Goal: Contribute content: Contribute content

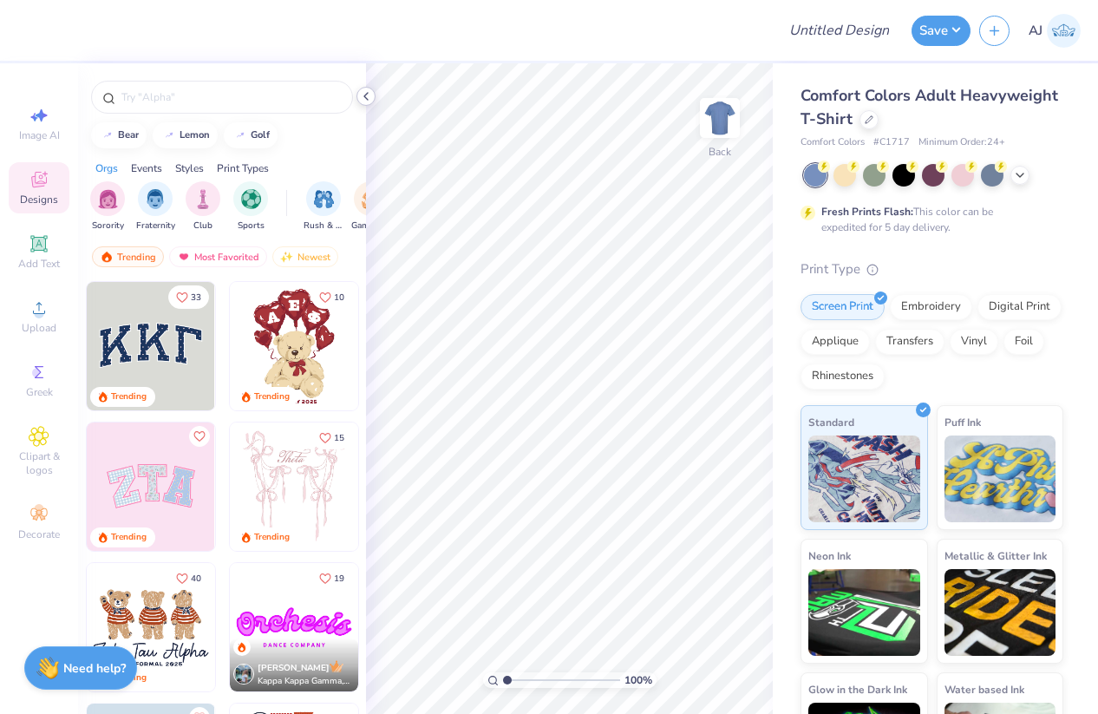
click at [364, 92] on icon at bounding box center [366, 96] width 14 height 14
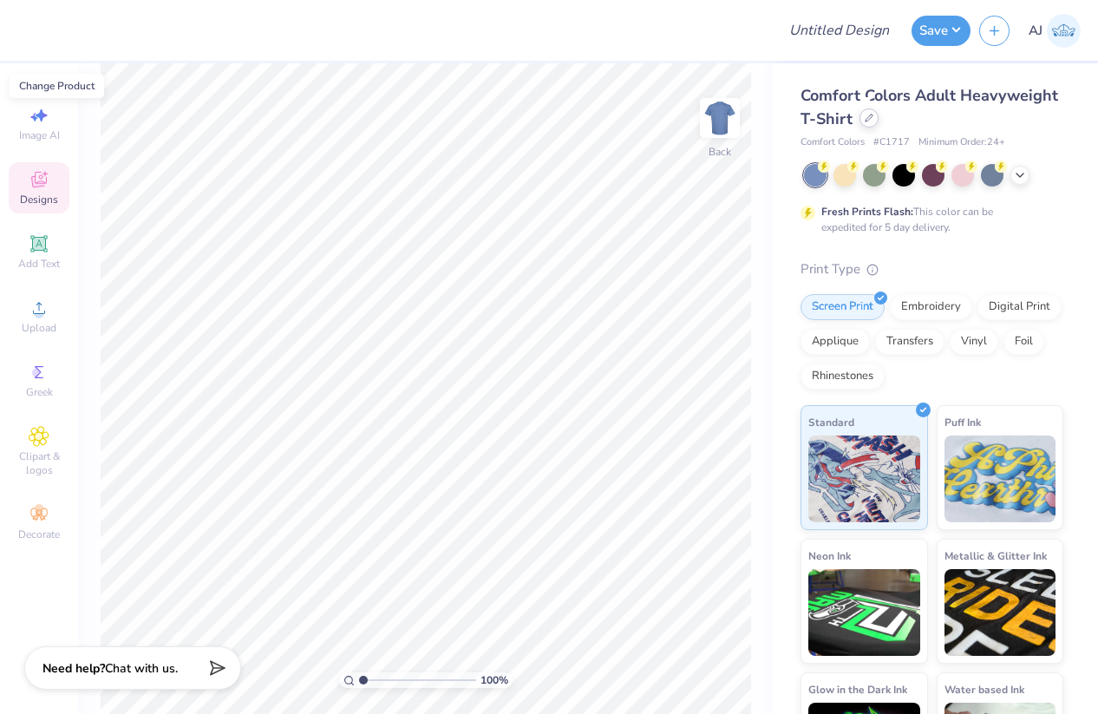
click at [865, 119] on icon at bounding box center [869, 118] width 9 height 9
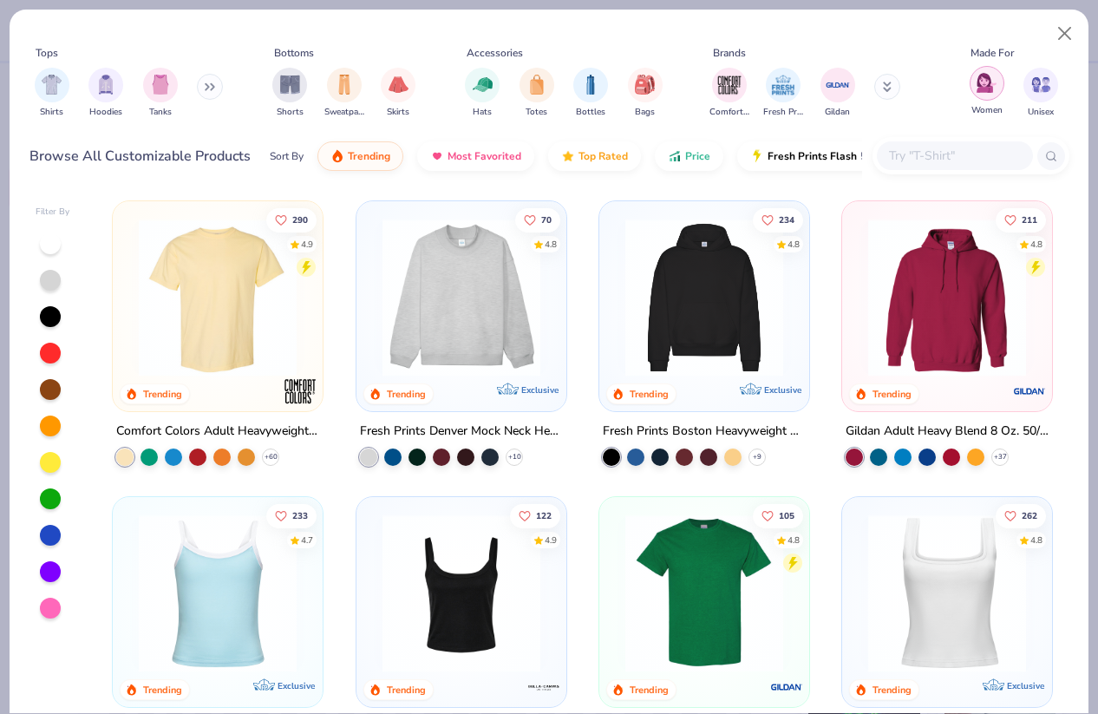
click at [977, 88] on img "filter for Women" at bounding box center [987, 83] width 20 height 20
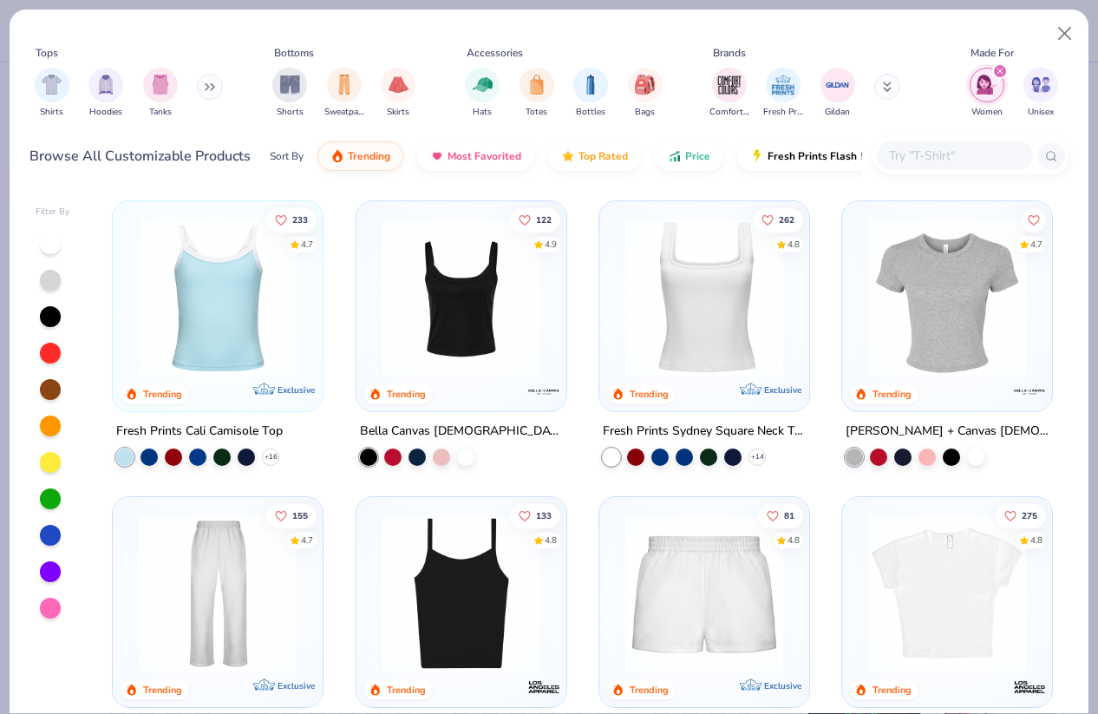
click at [980, 83] on img "filter for Women" at bounding box center [987, 85] width 20 height 20
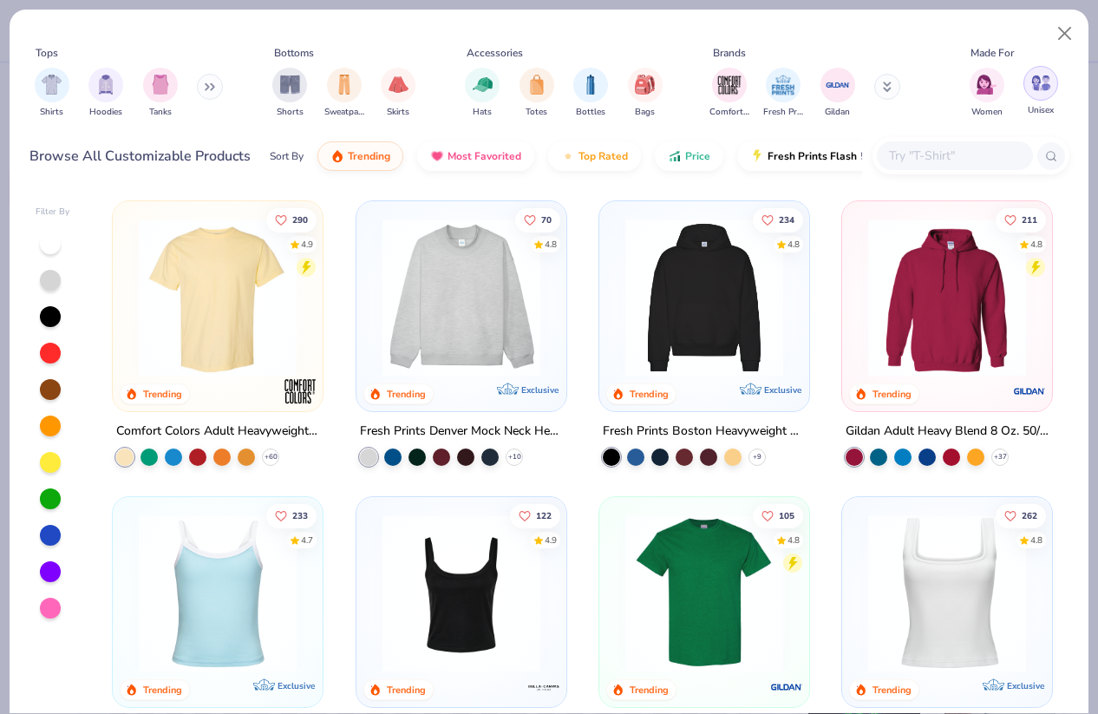
click at [1034, 82] on img "filter for Unisex" at bounding box center [1042, 83] width 20 height 20
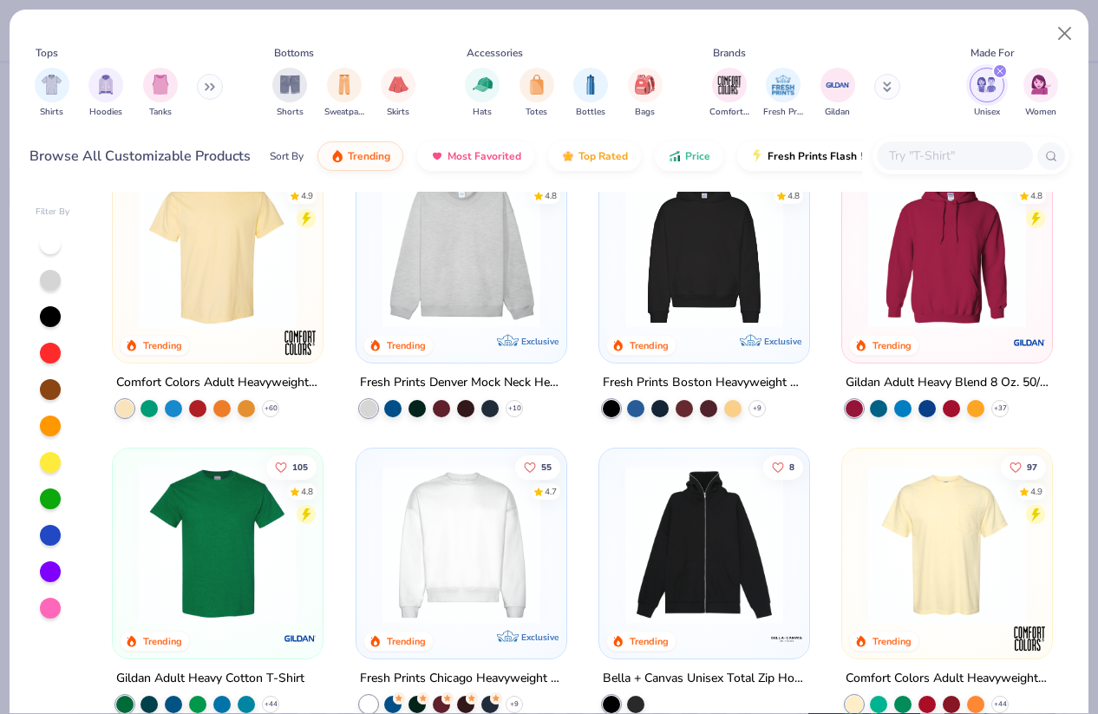
scroll to position [55, 0]
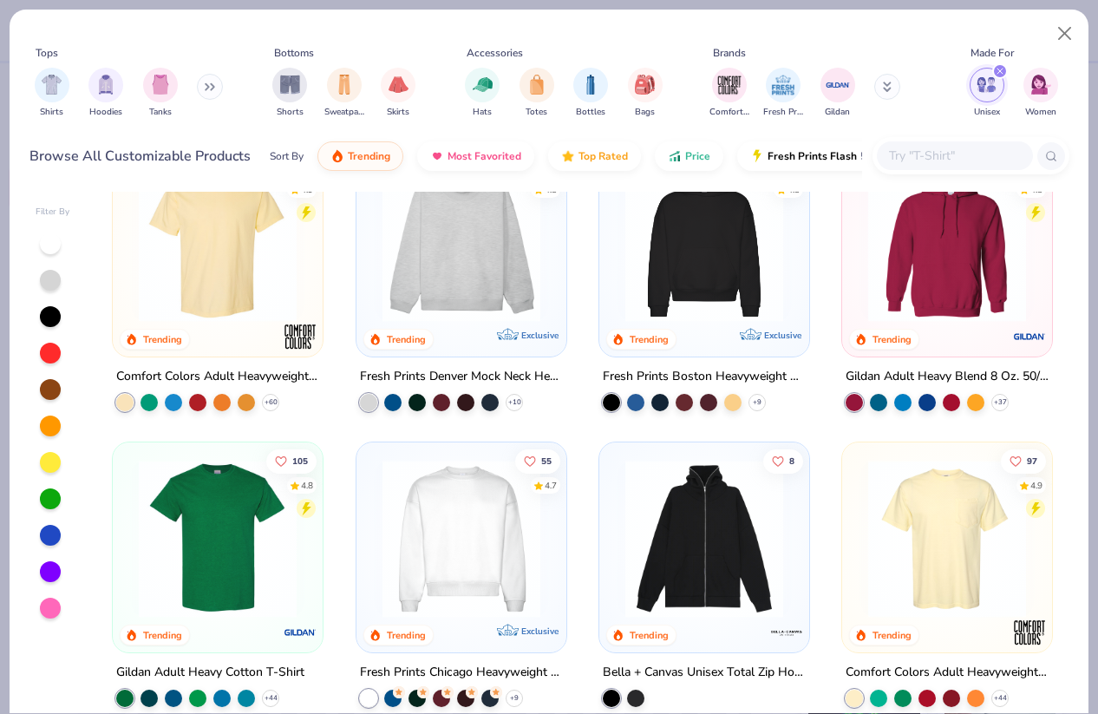
click at [935, 523] on img at bounding box center [947, 539] width 175 height 158
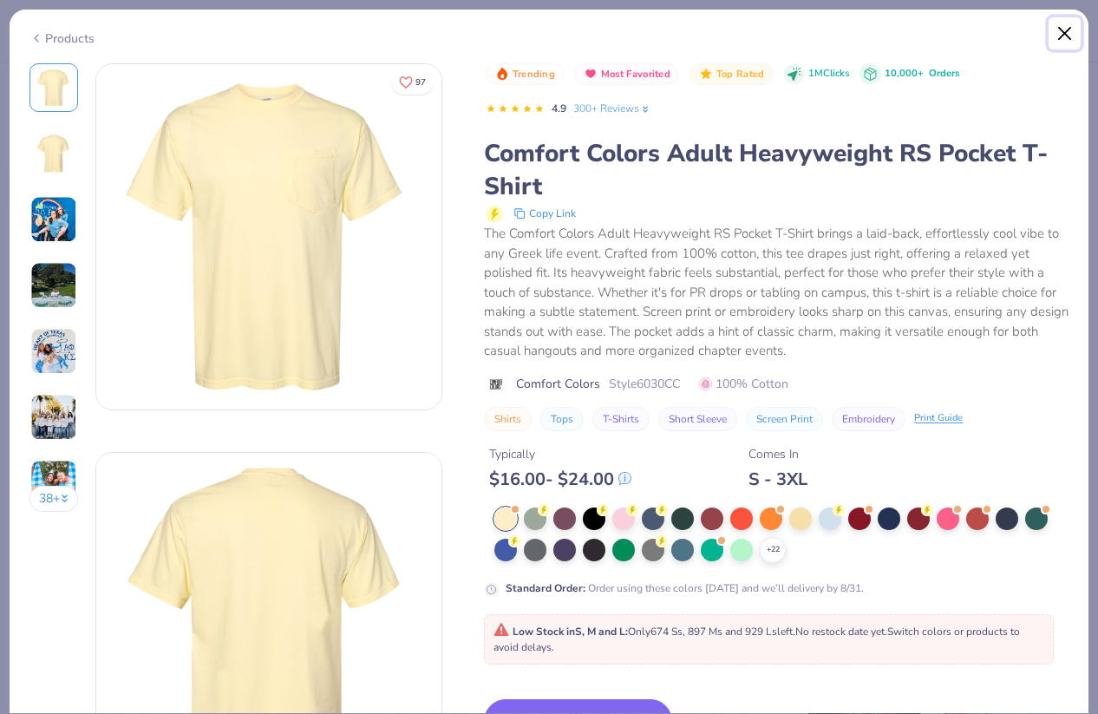
click at [1064, 33] on button "Close" at bounding box center [1065, 33] width 33 height 33
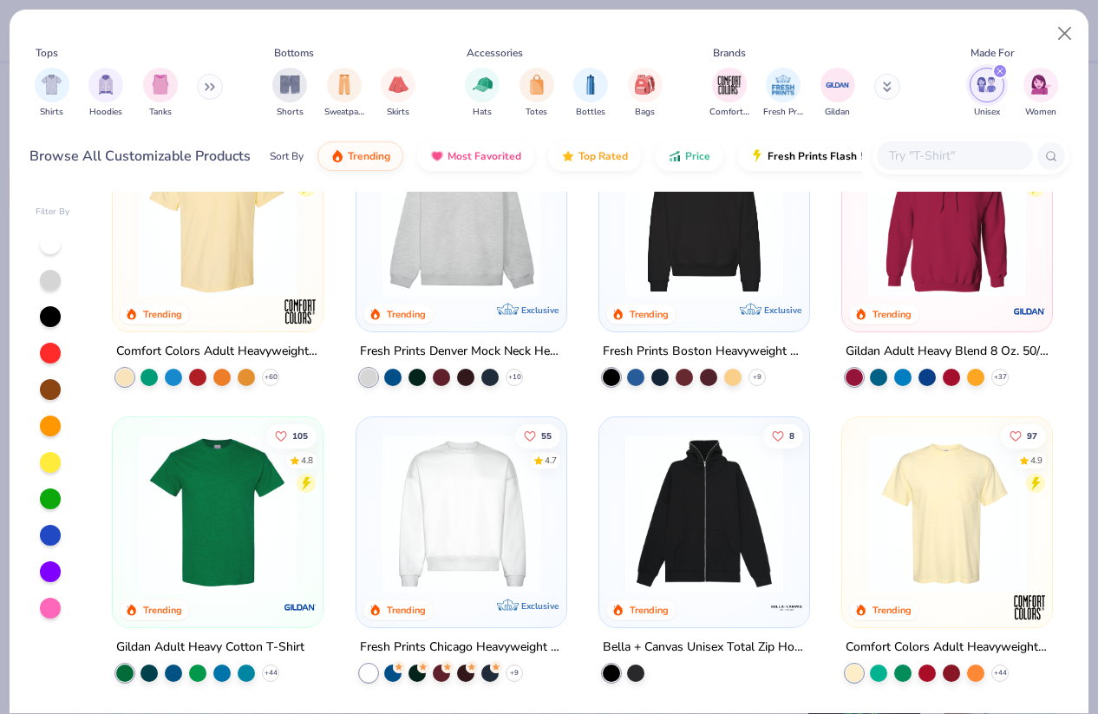
scroll to position [102, 0]
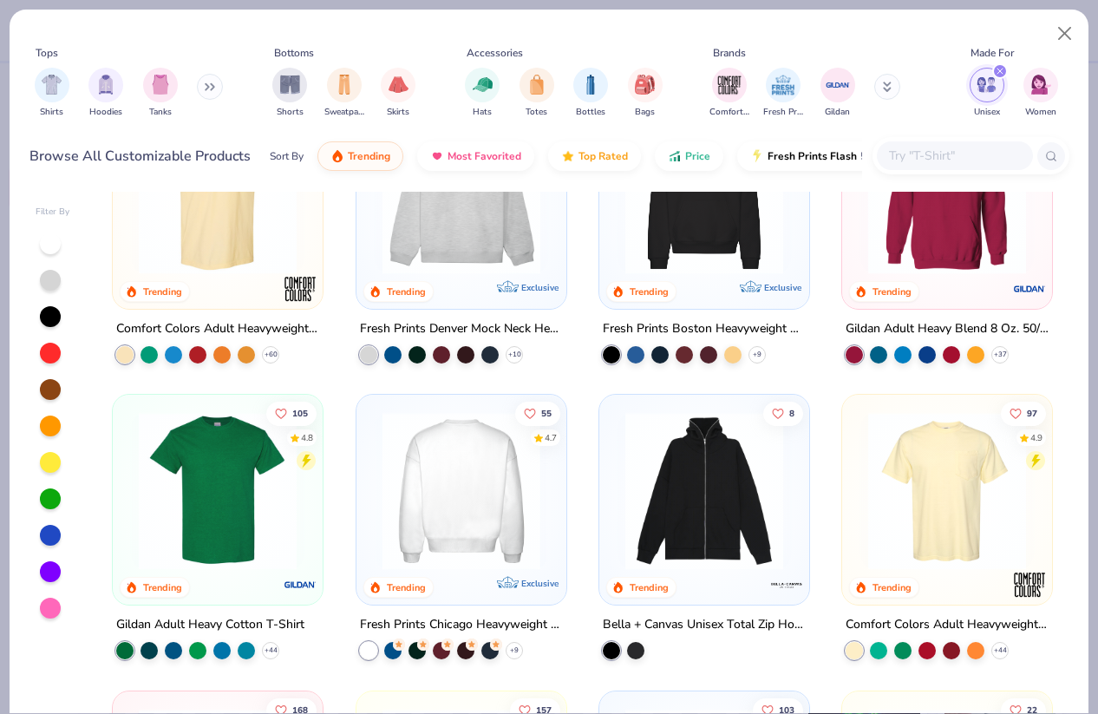
click at [458, 459] on img at bounding box center [460, 491] width 175 height 158
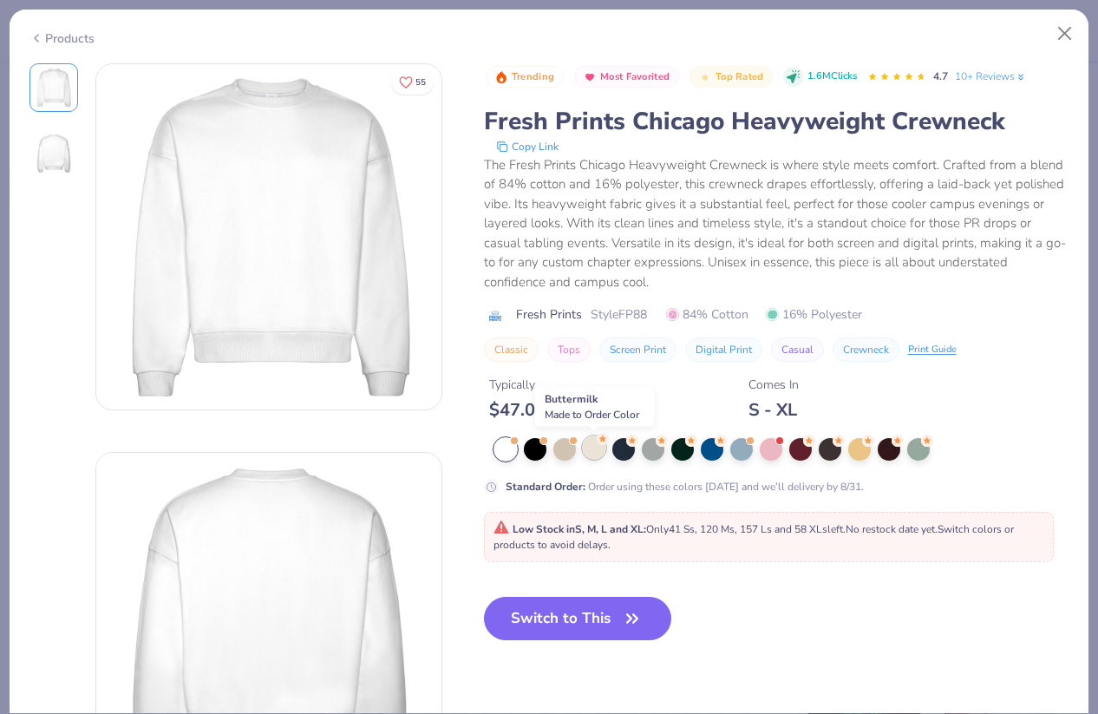
click at [586, 450] on div at bounding box center [594, 447] width 23 height 23
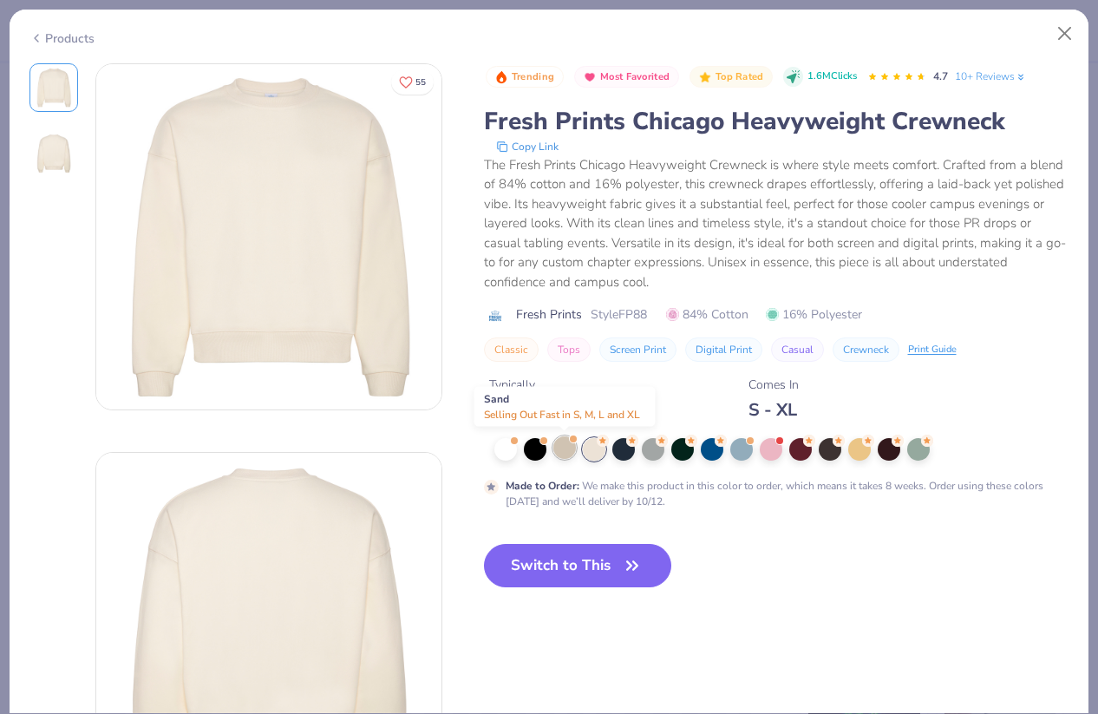
click at [565, 450] on div at bounding box center [564, 447] width 23 height 23
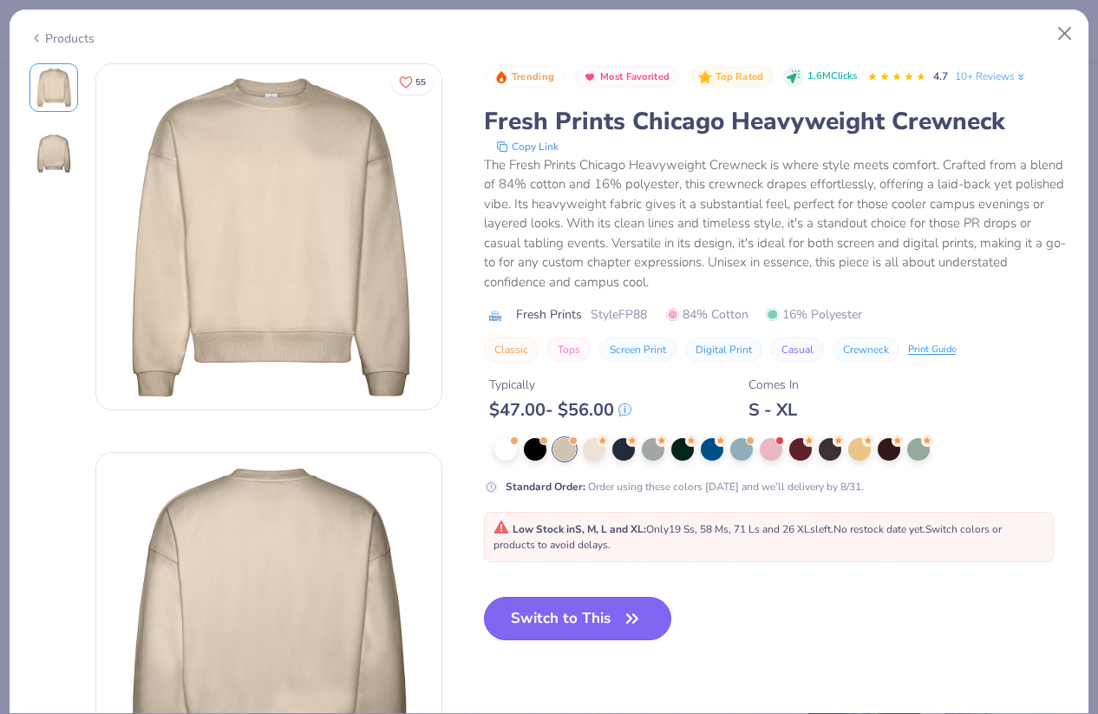
click at [599, 616] on button "Switch to This" at bounding box center [578, 618] width 188 height 43
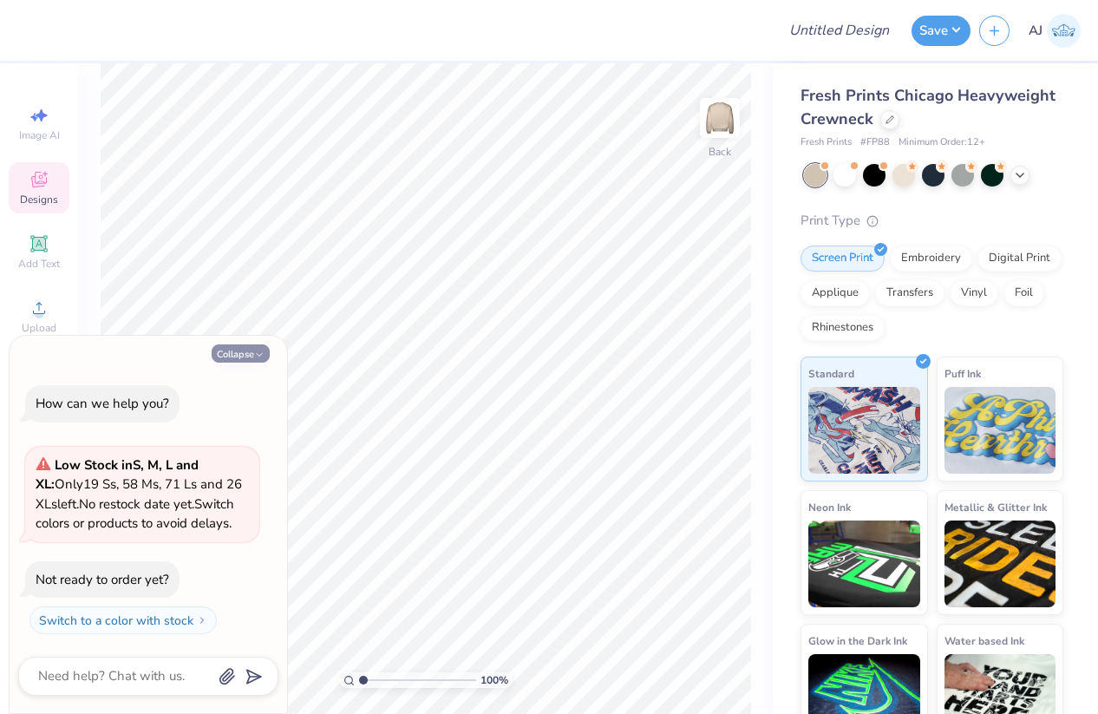
click at [234, 360] on button "Collapse" at bounding box center [241, 353] width 58 height 18
type textarea "x"
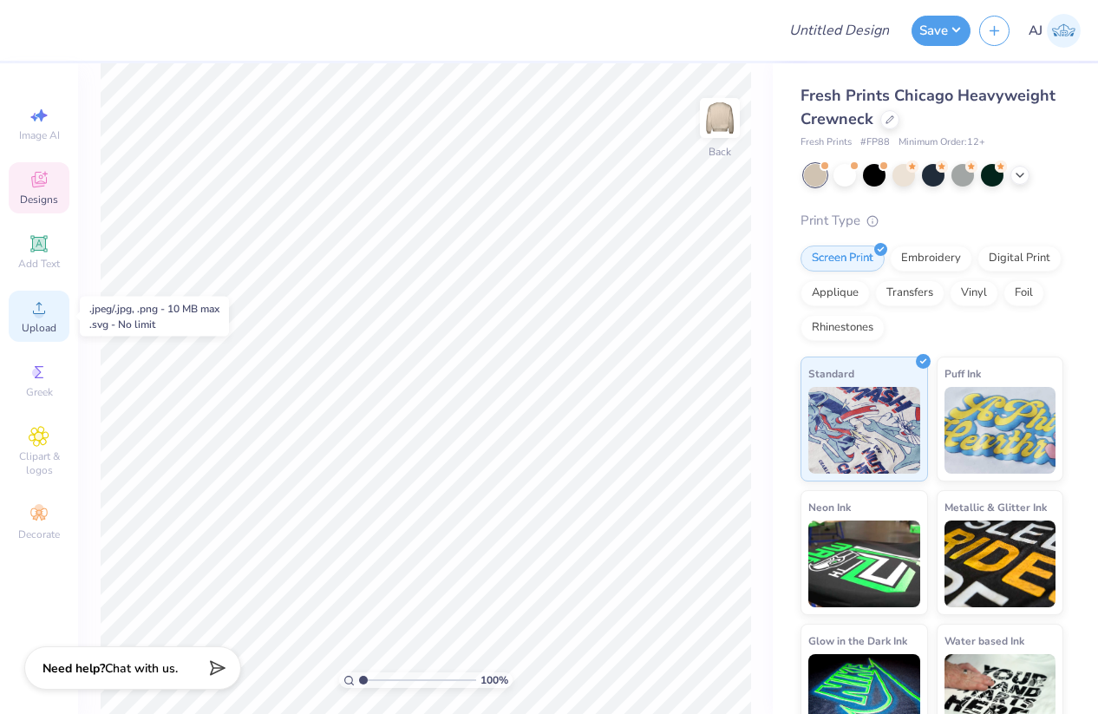
click at [55, 312] on div "Upload" at bounding box center [39, 316] width 61 height 51
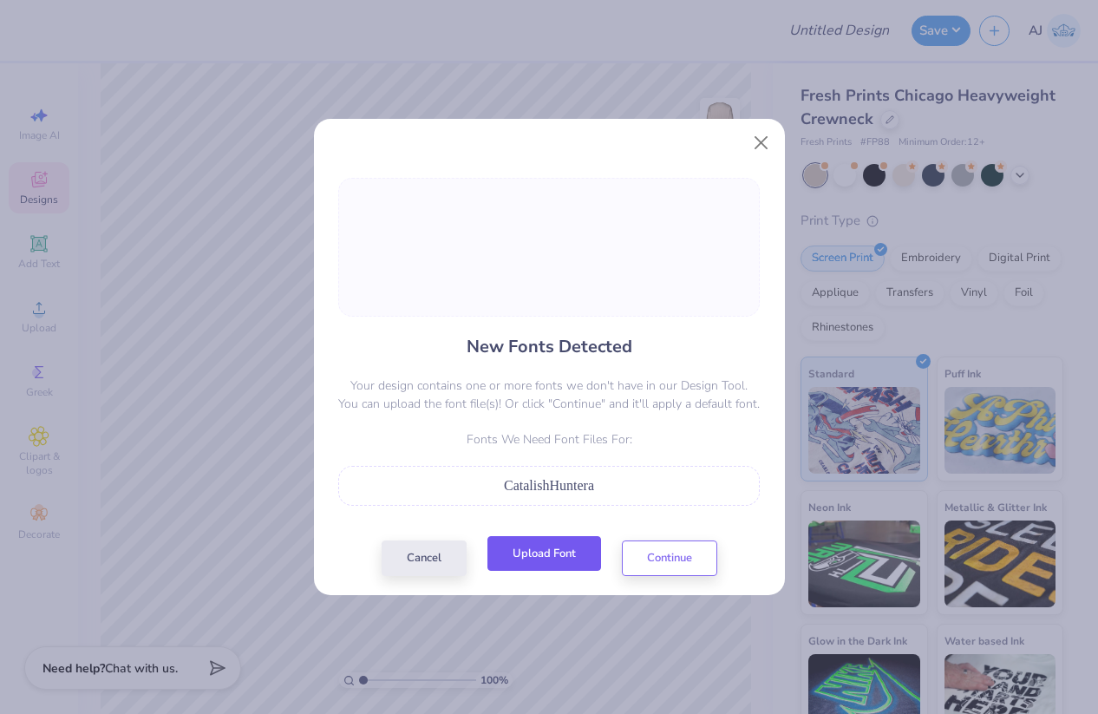
click at [538, 556] on button "Upload Font" at bounding box center [545, 554] width 114 height 36
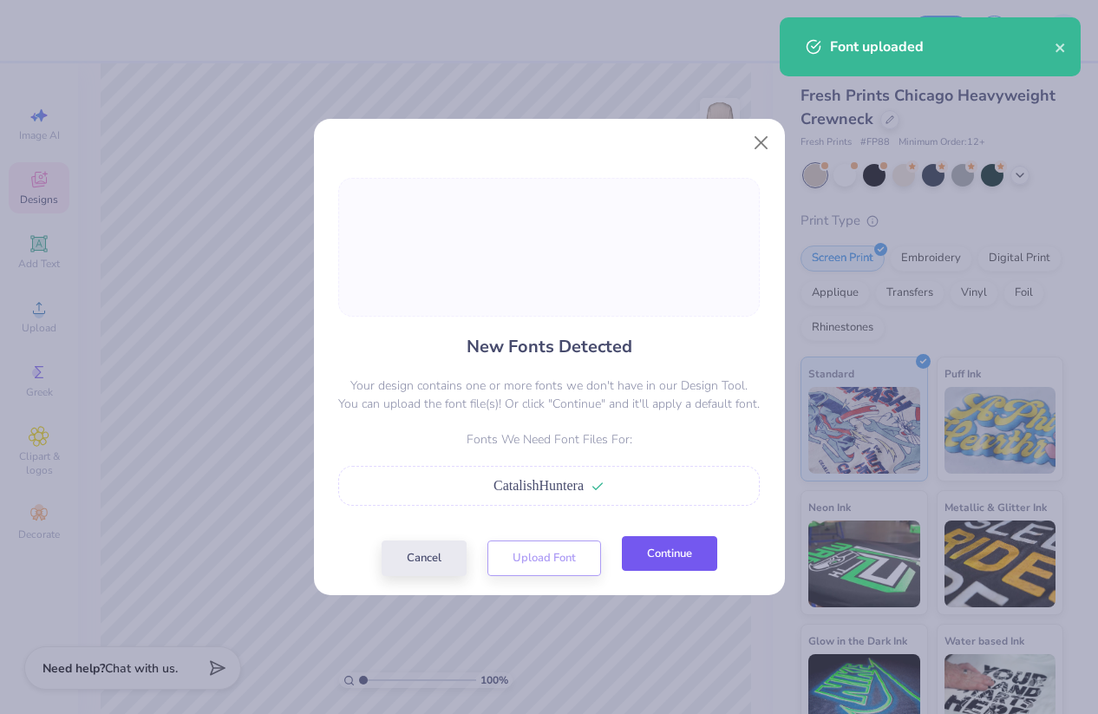
click at [656, 546] on button "Continue" at bounding box center [669, 554] width 95 height 36
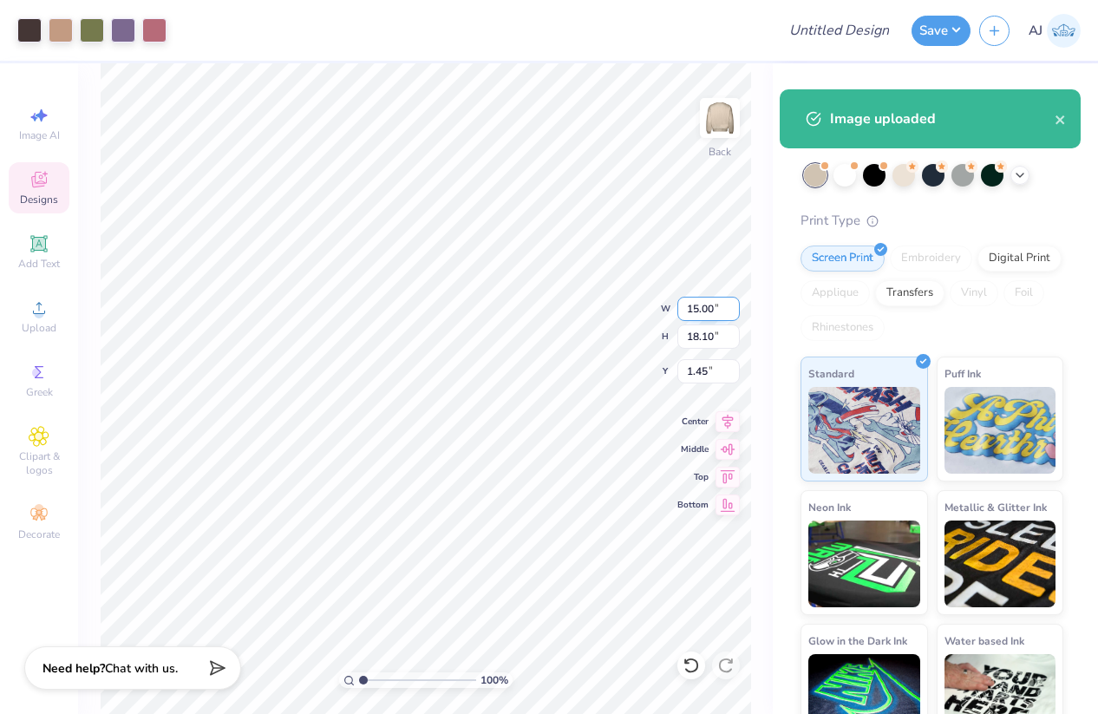
click at [694, 306] on input "15.00" at bounding box center [709, 309] width 62 height 24
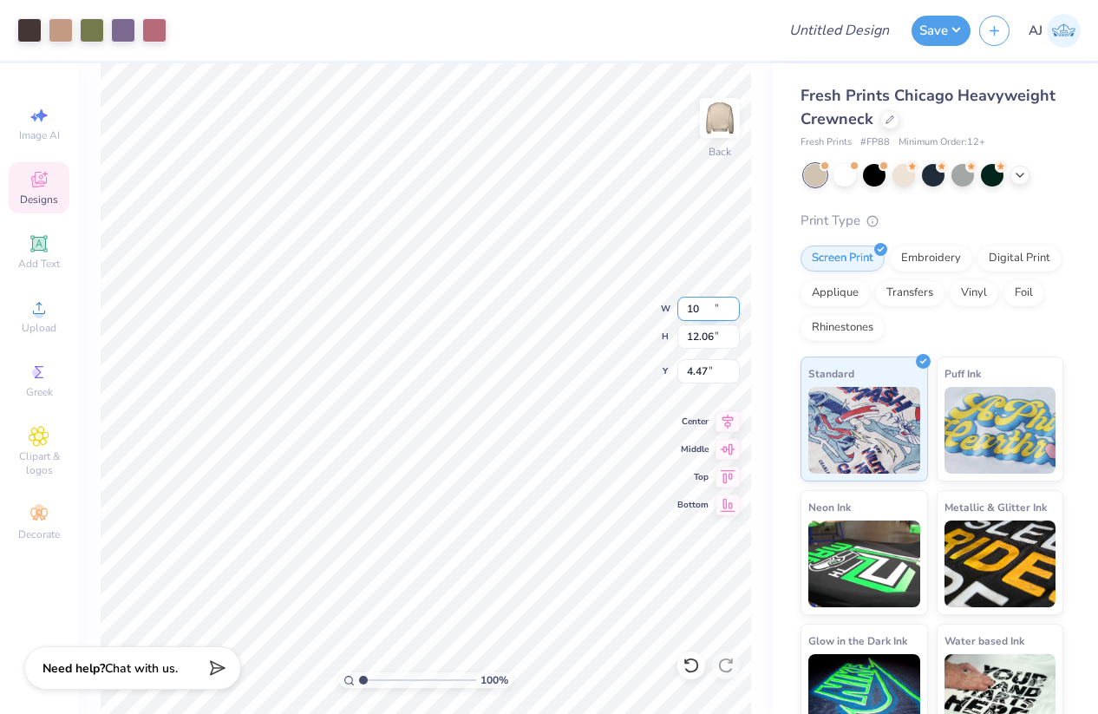
type input "10.00"
type input "12.06"
click at [707, 372] on input "4.47" at bounding box center [709, 371] width 62 height 24
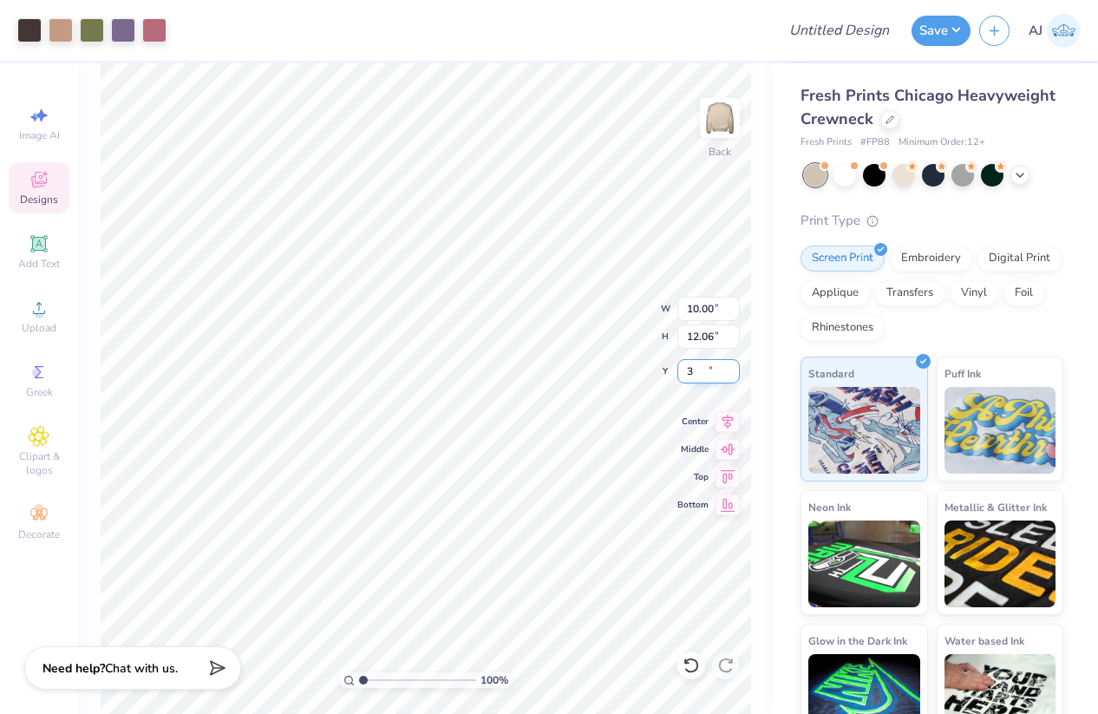
type input "3.00"
click at [704, 311] on input "10.00" at bounding box center [709, 309] width 62 height 24
type input "11.00"
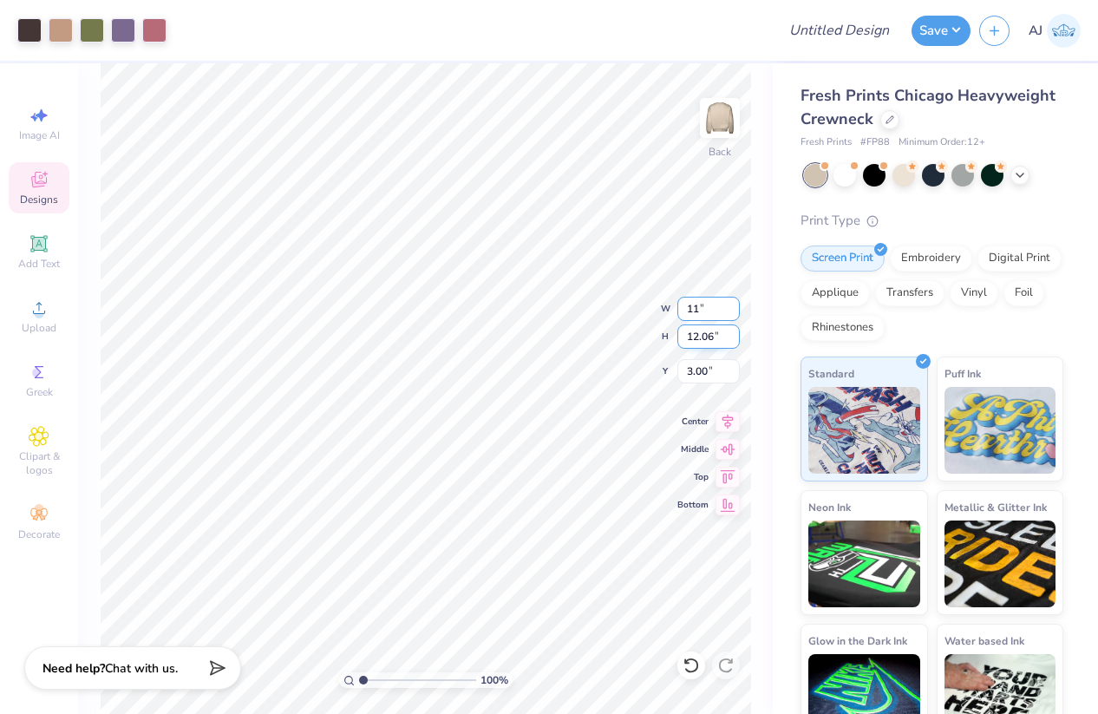
type input "13.27"
click at [699, 371] on input "2.40" at bounding box center [709, 371] width 62 height 24
type input "3.00"
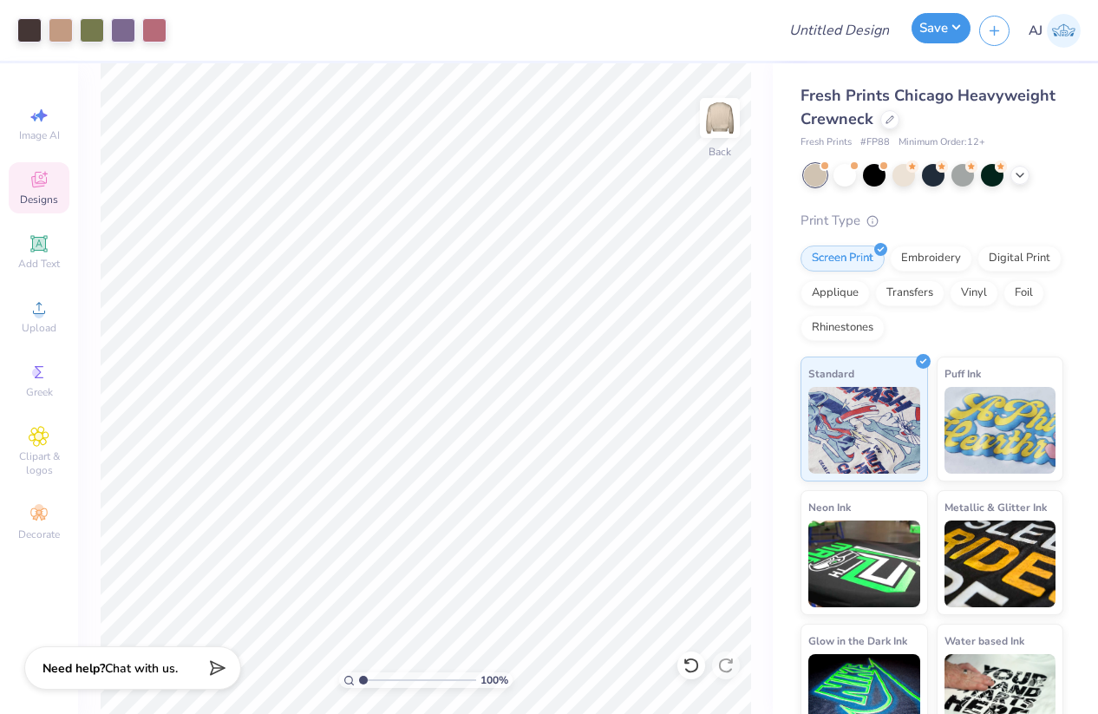
click at [958, 26] on button "Save" at bounding box center [941, 28] width 59 height 30
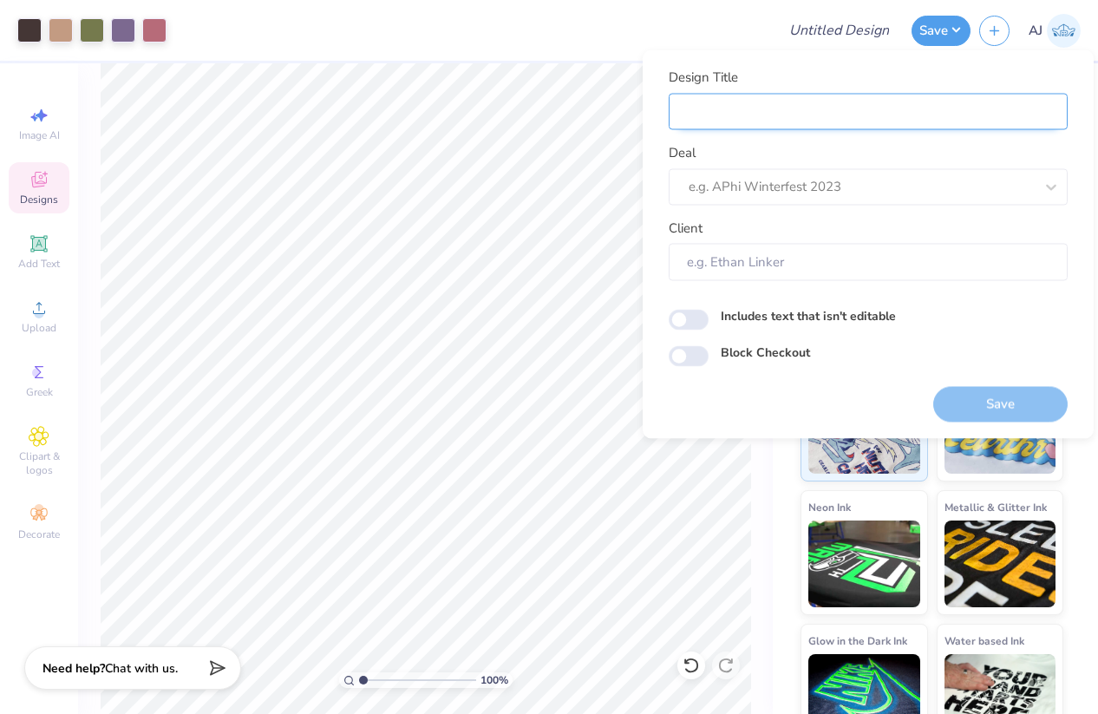
click at [755, 109] on input "Design Title" at bounding box center [868, 111] width 399 height 37
paste input "FPS239472"
type input "FPS239472"
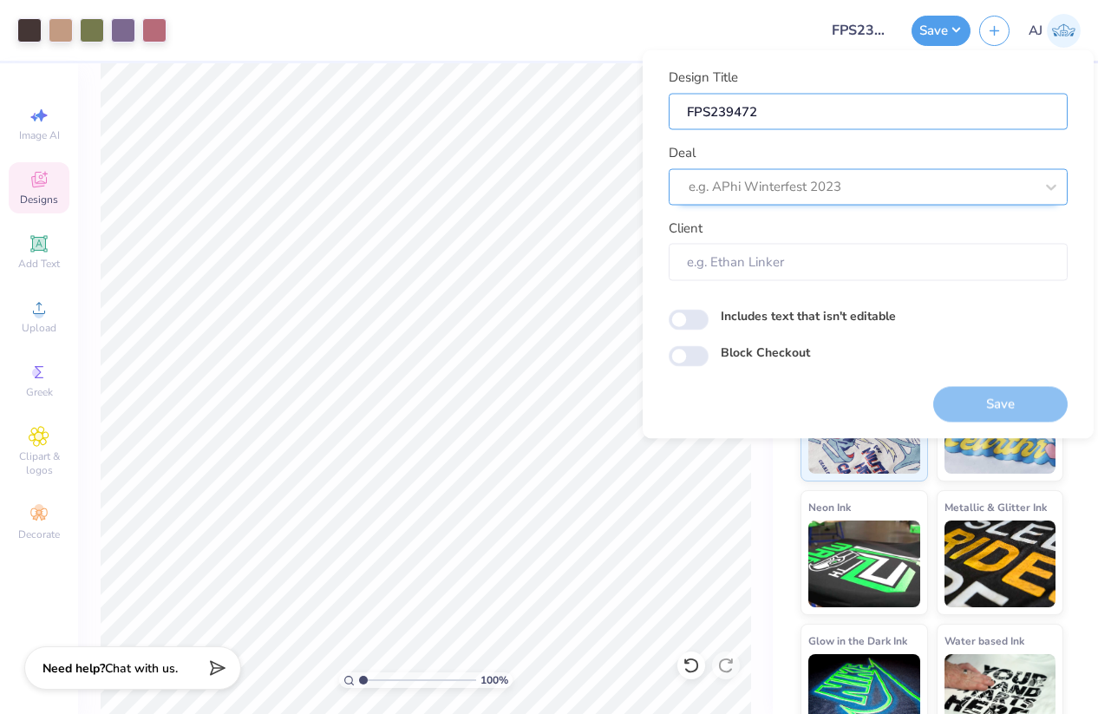
type input "FPS239472"
click at [907, 196] on div at bounding box center [861, 186] width 345 height 23
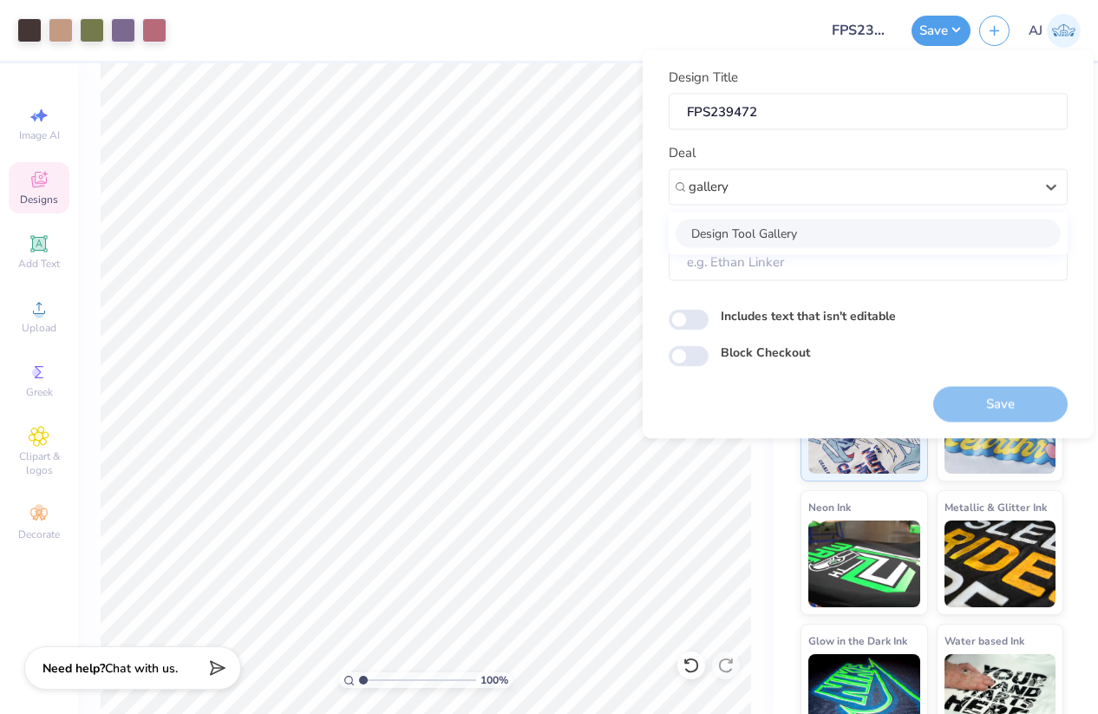
click at [765, 239] on div "Design Tool Gallery" at bounding box center [868, 233] width 385 height 29
type input "gallery"
type input "Design Tool Gallery User"
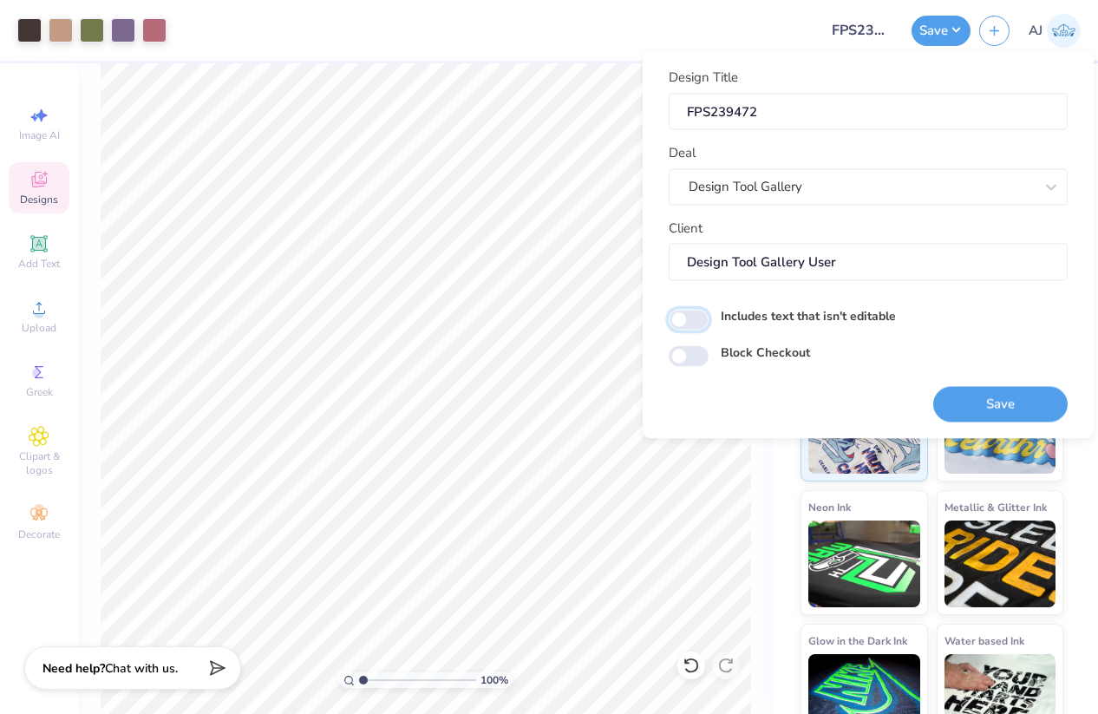
click at [690, 318] on input "Includes text that isn't editable" at bounding box center [689, 319] width 40 height 21
checkbox input "true"
click at [972, 403] on button "Save" at bounding box center [1000, 404] width 134 height 36
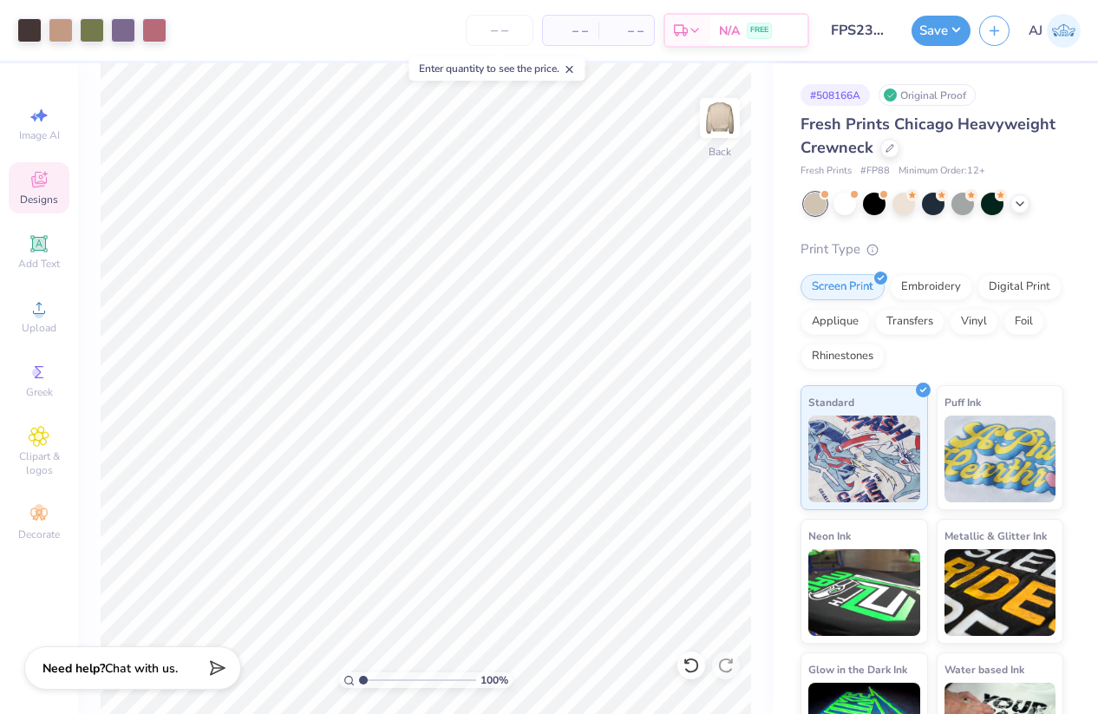
click at [860, 36] on input "FPS239472" at bounding box center [860, 30] width 85 height 35
click at [854, 33] on input "FPS239472" at bounding box center [860, 30] width 85 height 35
